Goal: Task Accomplishment & Management: Use online tool/utility

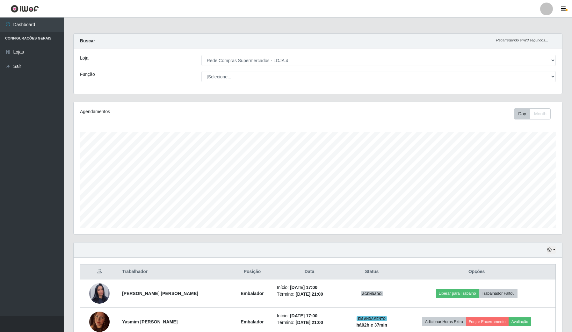
select select "159"
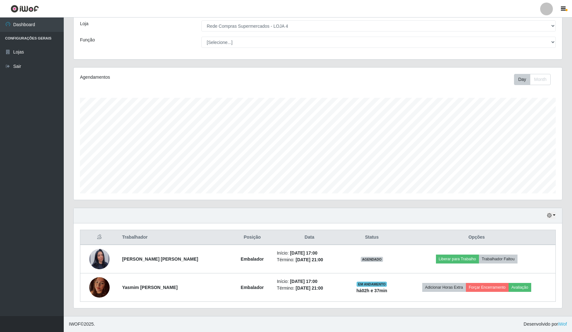
scroll to position [133, 488]
click at [2, 62] on link "Sair" at bounding box center [32, 66] width 64 height 14
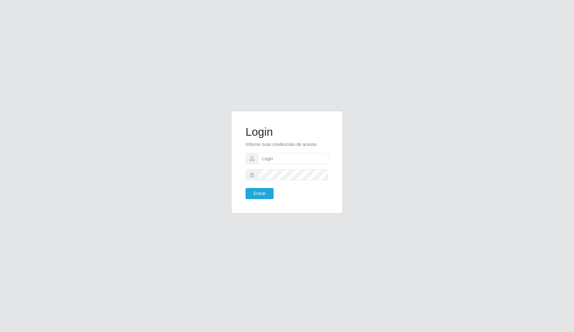
click at [295, 152] on form "Login Informe suas credenciais de acesso Entrar" at bounding box center [286, 162] width 83 height 74
click at [294, 154] on input "text" at bounding box center [293, 158] width 70 height 11
click at [265, 191] on button "Entrar" at bounding box center [259, 193] width 28 height 11
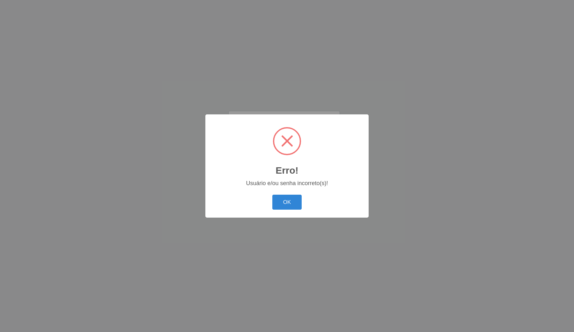
click at [291, 192] on div "Erro! × Usuário e/ou senha incorreto(s)! OK Cancel" at bounding box center [286, 165] width 163 height 103
click at [287, 187] on div "Usuário e/ou senha incorreto(s)!" at bounding box center [287, 183] width 150 height 7
click at [288, 201] on button "OK" at bounding box center [287, 202] width 30 height 15
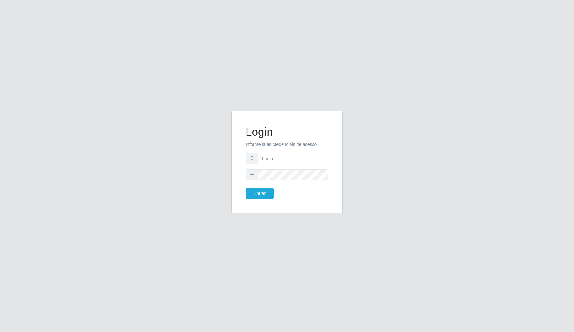
click at [256, 158] on span at bounding box center [251, 158] width 13 height 11
click at [256, 170] on span at bounding box center [251, 174] width 13 height 11
click at [317, 150] on form "Login Informe suas credenciais de acesso Entrar" at bounding box center [286, 162] width 83 height 74
click at [315, 154] on input "text" at bounding box center [293, 158] width 70 height 11
